Goal: Find contact information: Find contact information

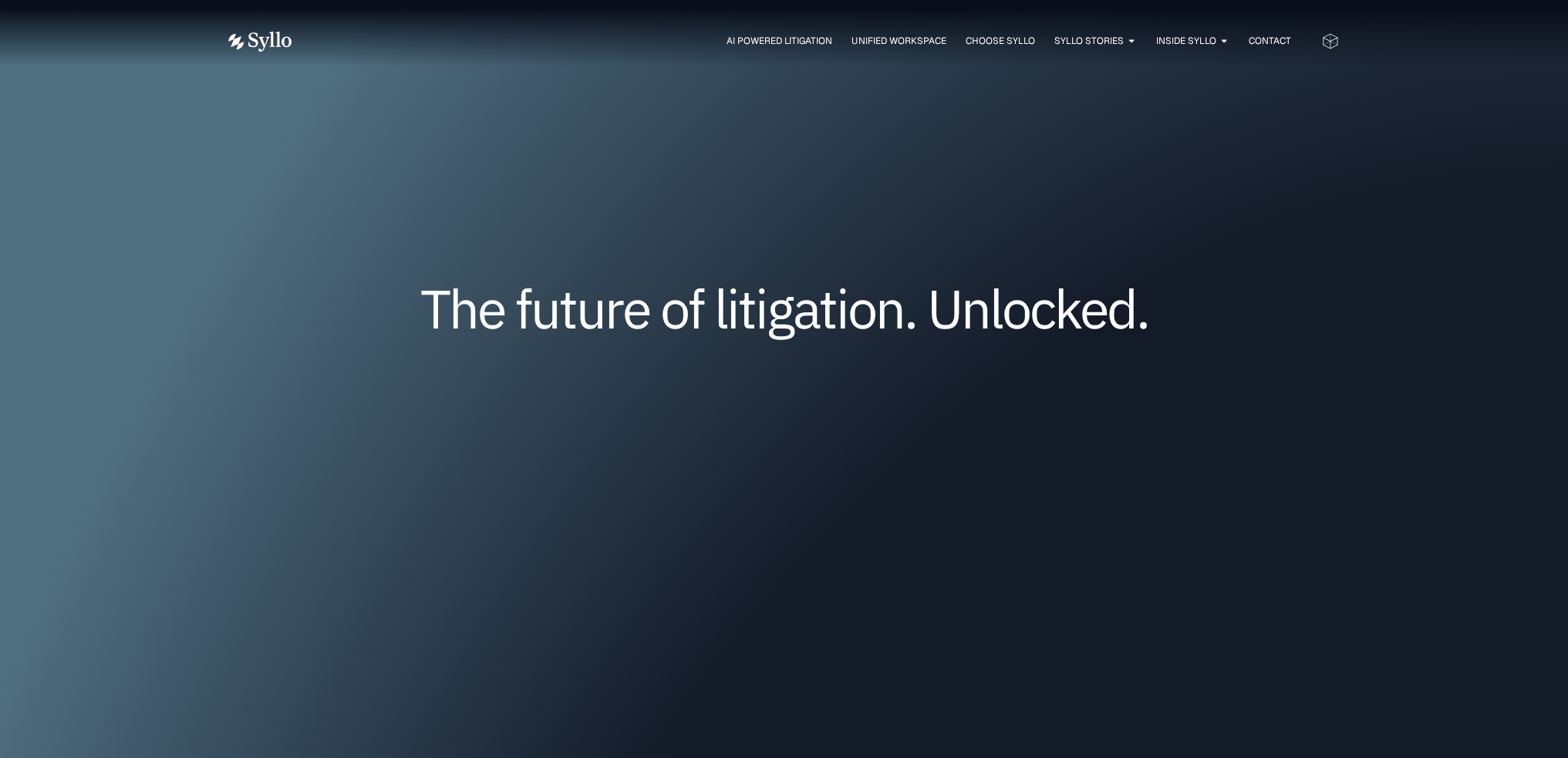
scroll to position [663, 0]
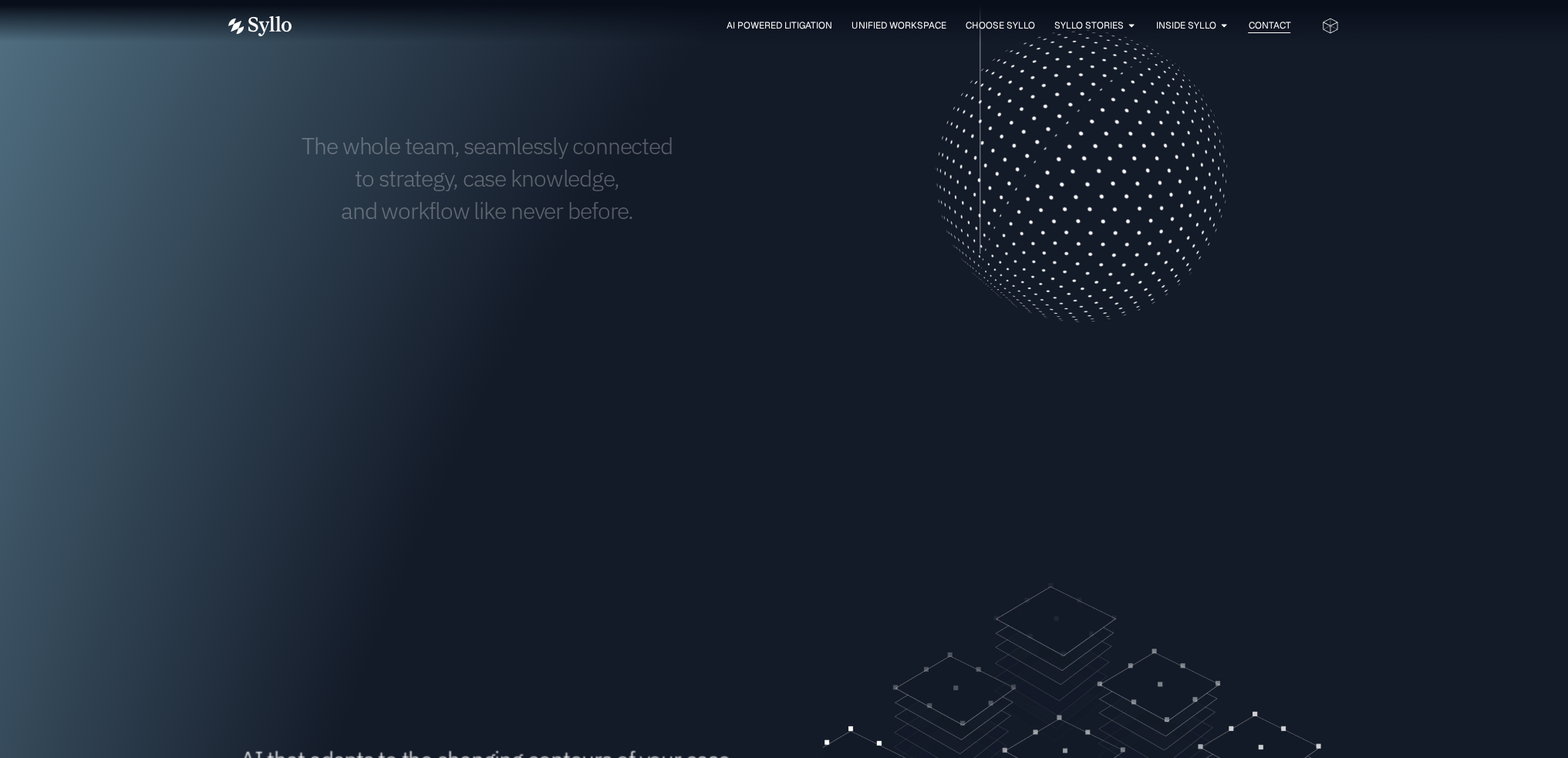
click at [1260, 25] on span "Contact" at bounding box center [1268, 25] width 42 height 14
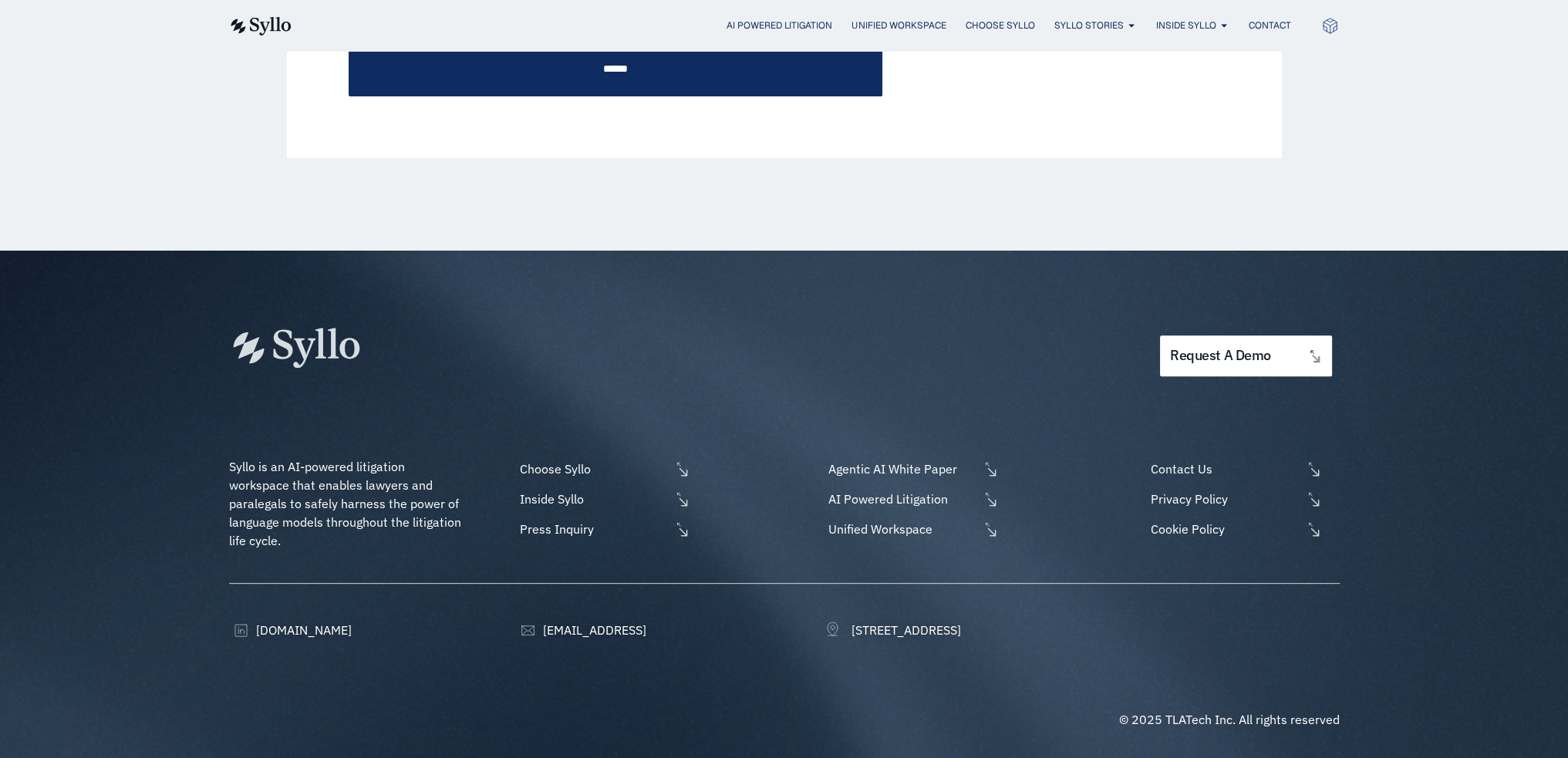
scroll to position [780, 0]
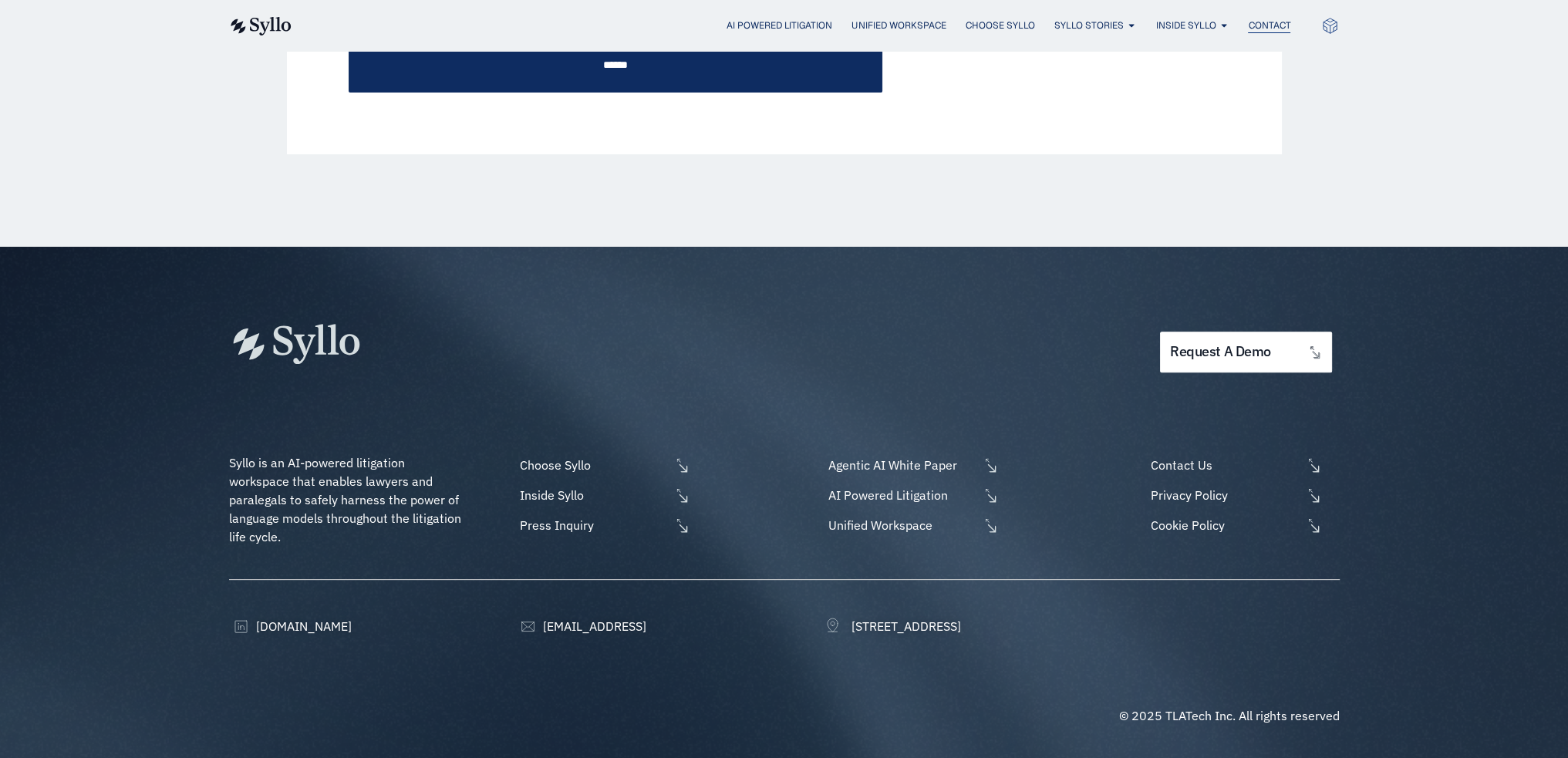
click at [1266, 25] on span "Contact" at bounding box center [1268, 25] width 42 height 14
